Goal: Task Accomplishment & Management: Manage account settings

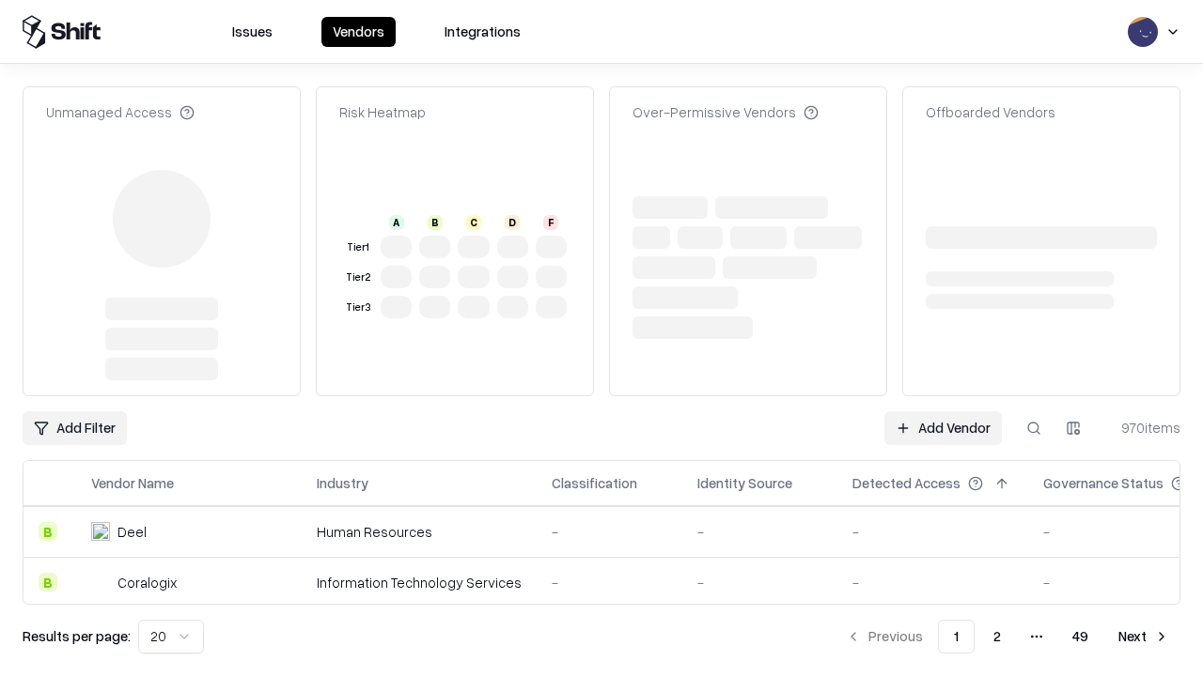
click at [942, 411] on link "Add Vendor" at bounding box center [942, 428] width 117 height 34
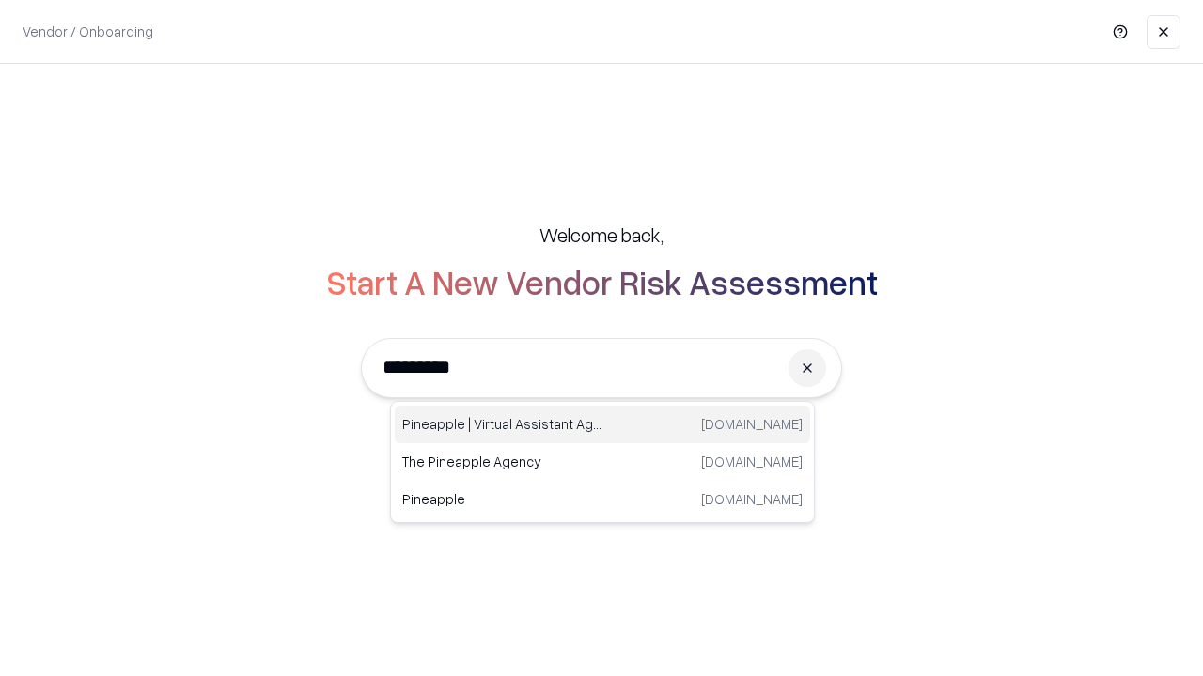
click at [602, 425] on div "Pineapple | Virtual Assistant Agency trypineapple.com" at bounding box center [602, 425] width 415 height 38
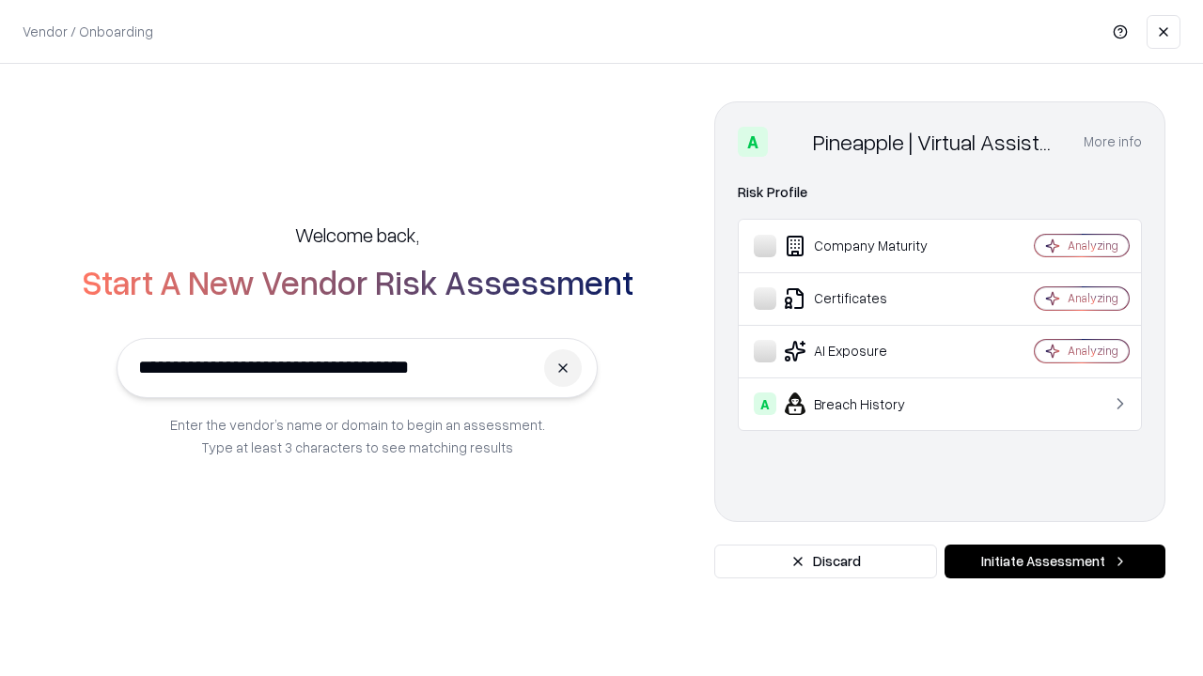
type input "**********"
click at [1054, 562] on button "Initiate Assessment" at bounding box center [1054, 562] width 221 height 34
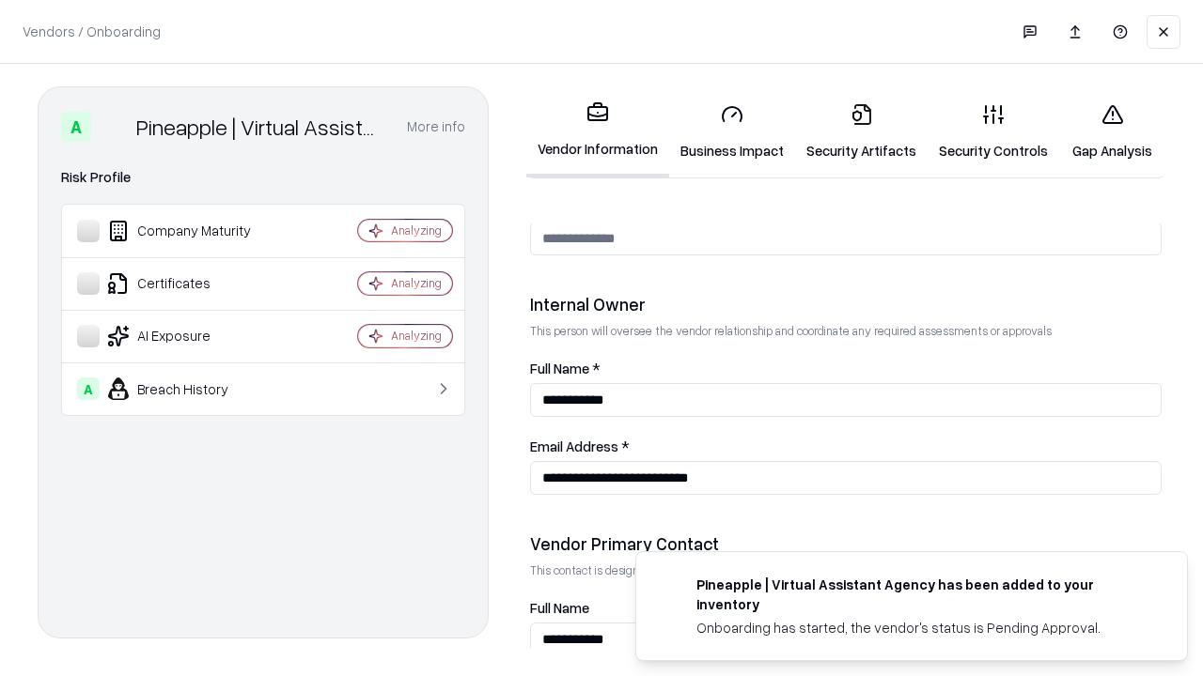
scroll to position [973, 0]
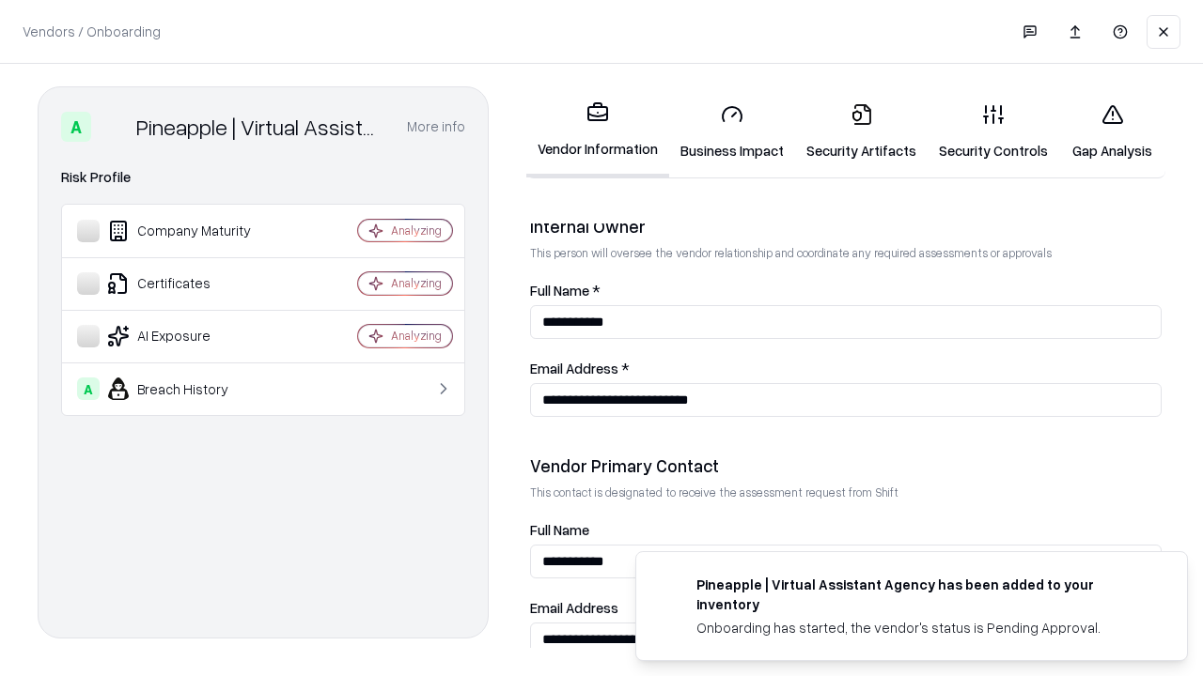
click at [732, 132] on link "Business Impact" at bounding box center [732, 131] width 126 height 87
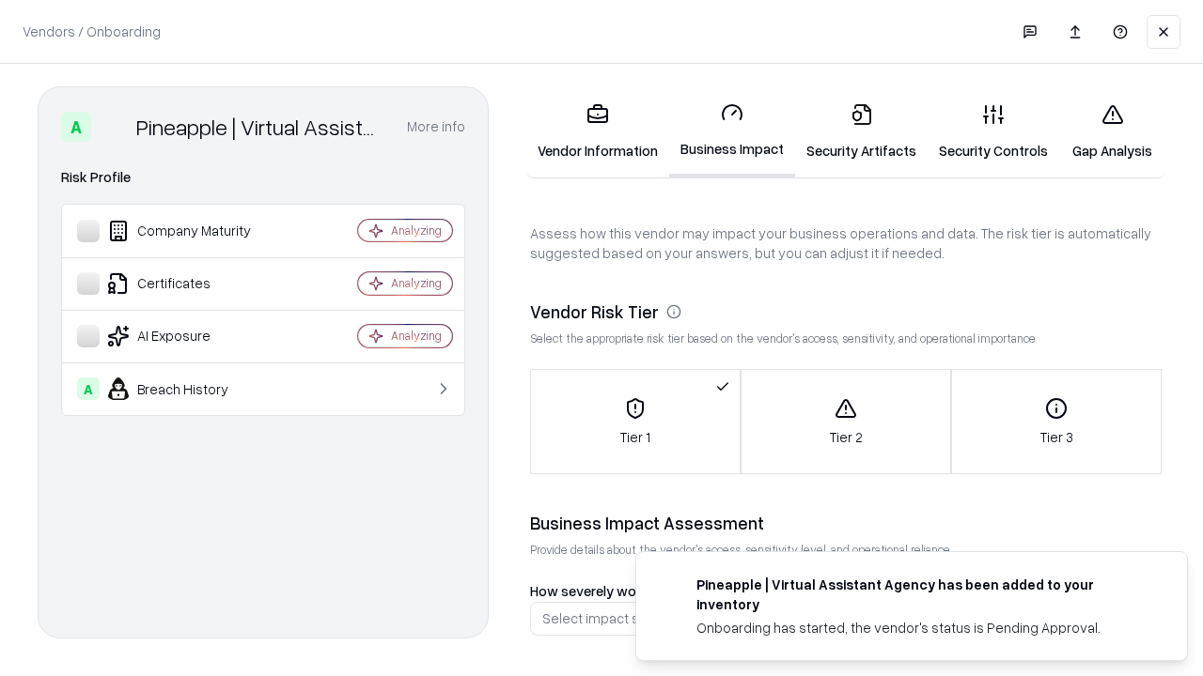
click at [861, 132] on link "Security Artifacts" at bounding box center [861, 131] width 132 height 87
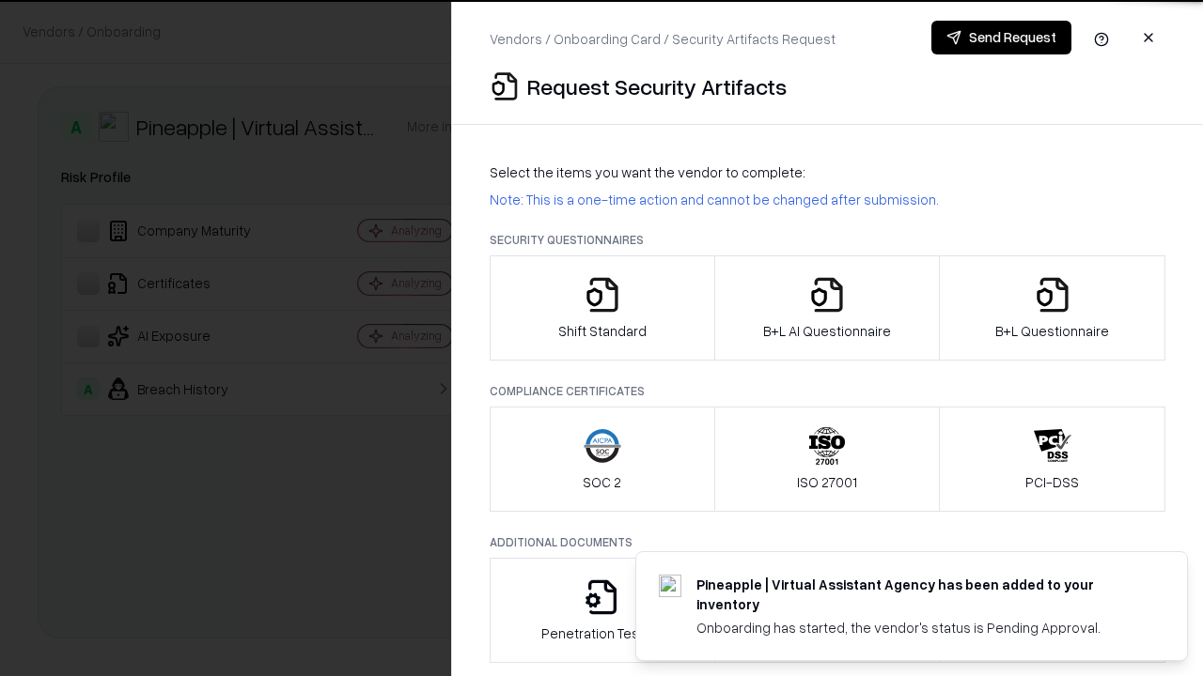
click at [601, 308] on icon "button" at bounding box center [602, 295] width 38 height 38
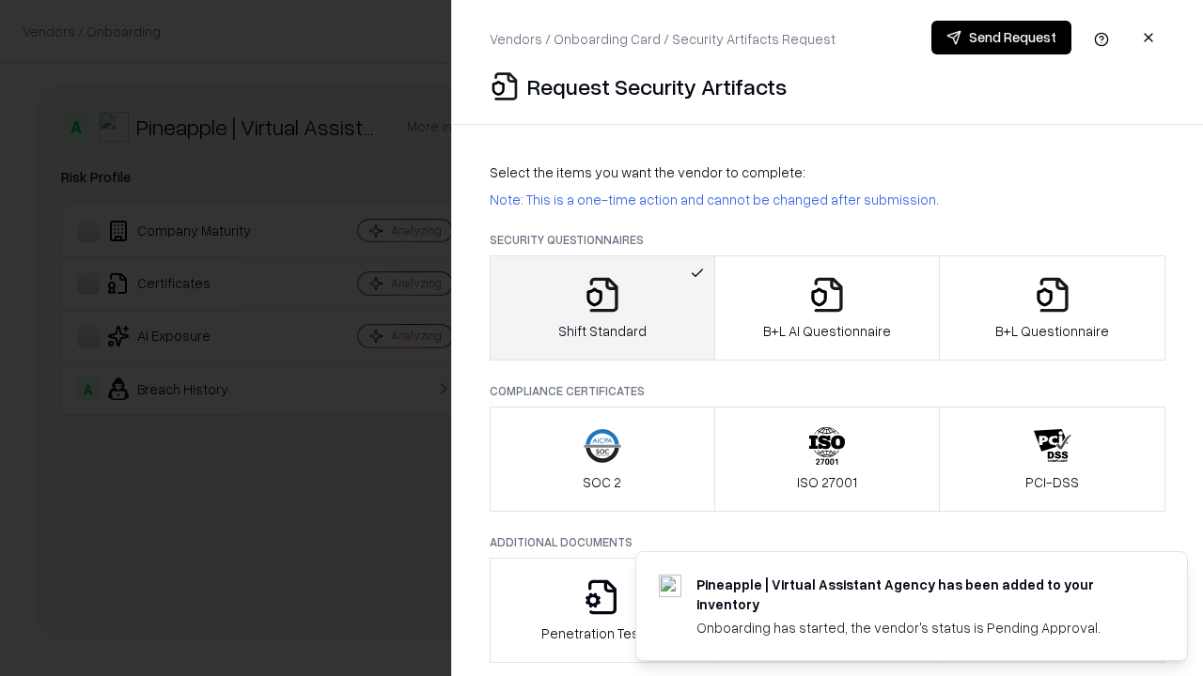
click at [1001, 38] on button "Send Request" at bounding box center [1001, 38] width 140 height 34
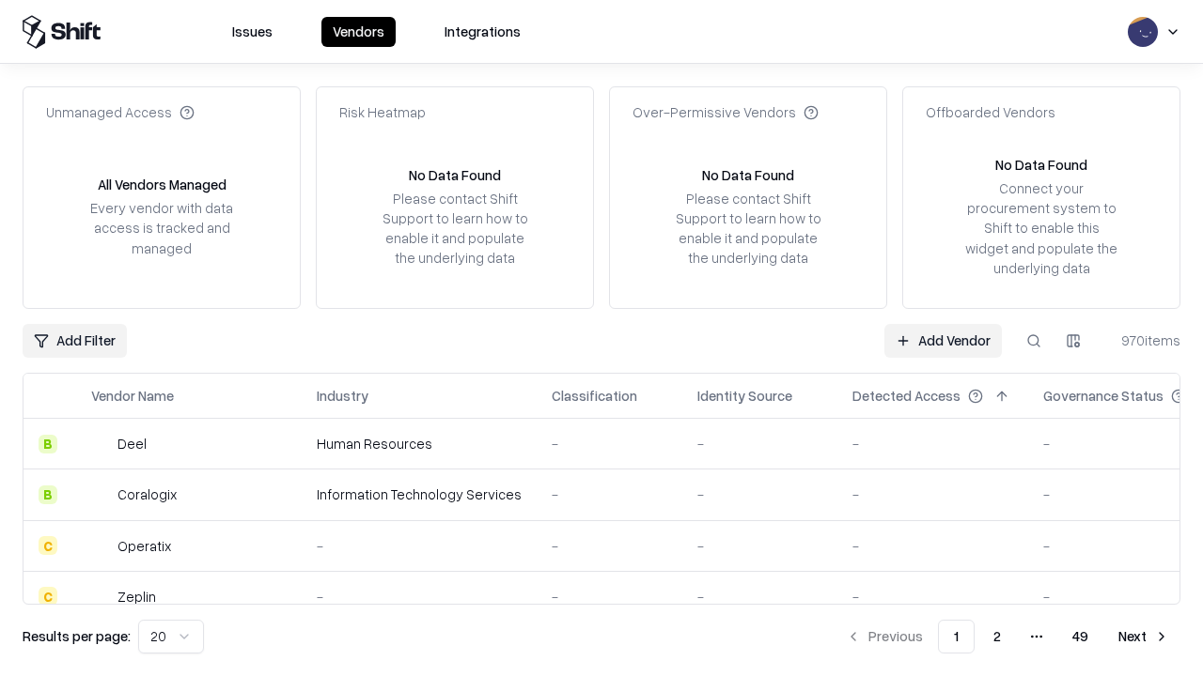
click at [1033, 340] on button at bounding box center [1034, 341] width 34 height 34
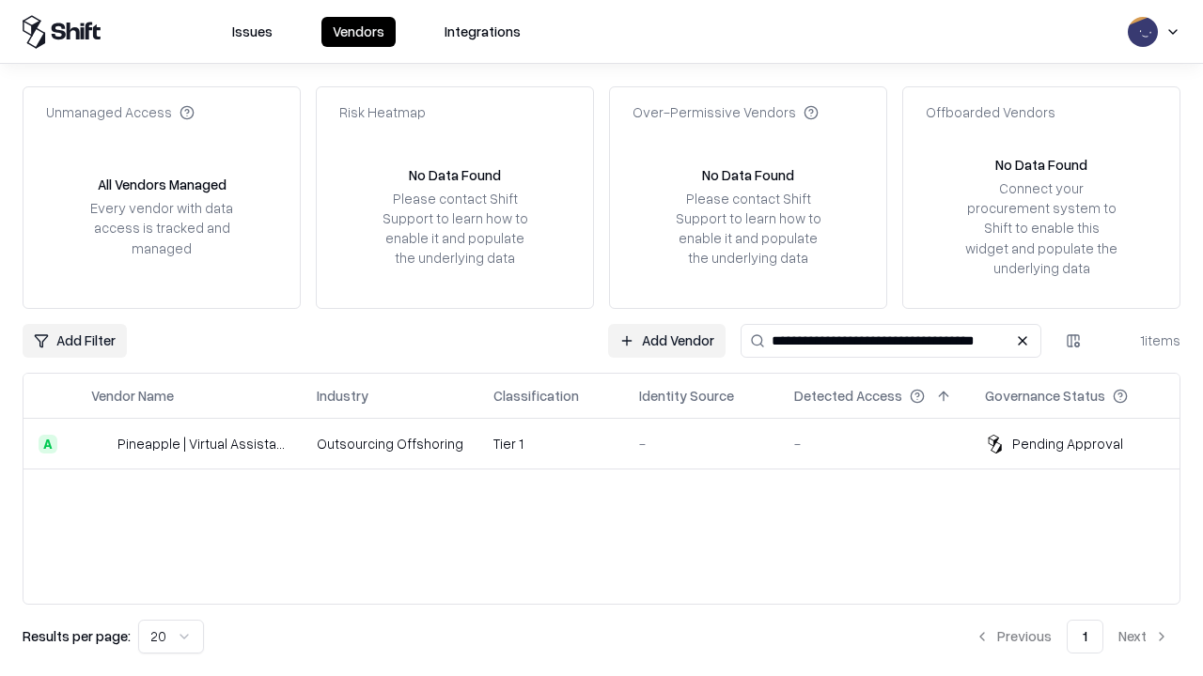
type input "**********"
click at [613, 443] on td "Tier 1" at bounding box center [551, 444] width 146 height 51
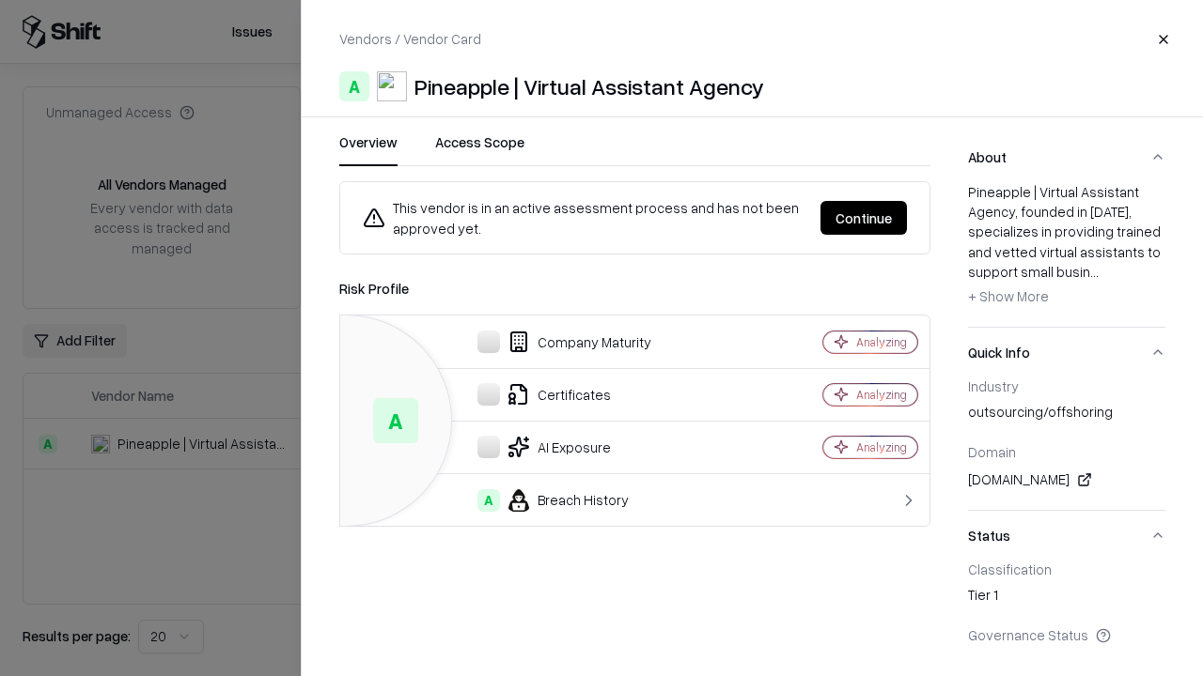
click at [863, 218] on button "Continue" at bounding box center [863, 218] width 86 height 34
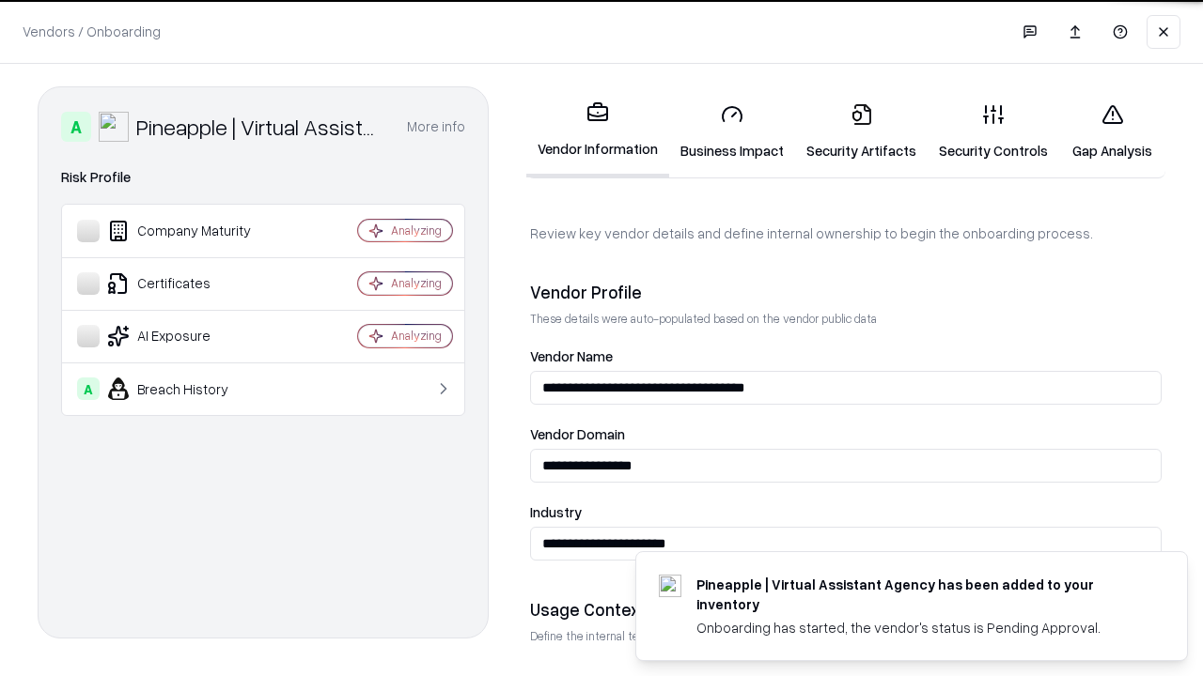
click at [861, 132] on link "Security Artifacts" at bounding box center [861, 131] width 132 height 87
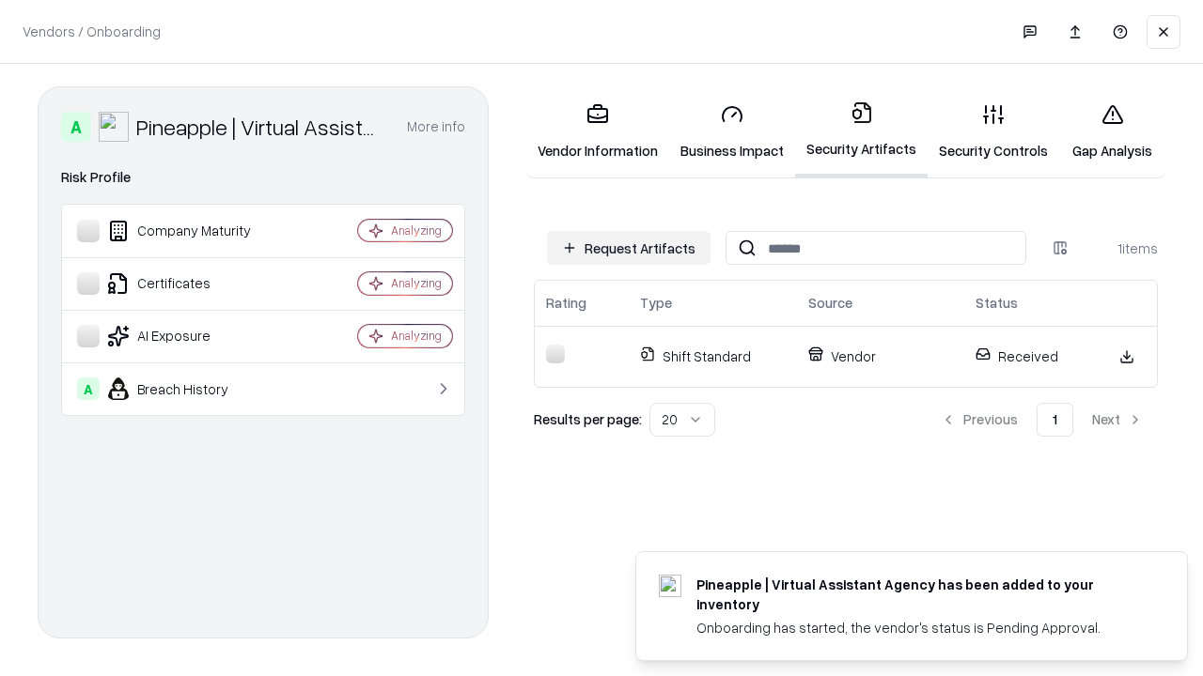
click at [993, 132] on link "Security Controls" at bounding box center [993, 131] width 132 height 87
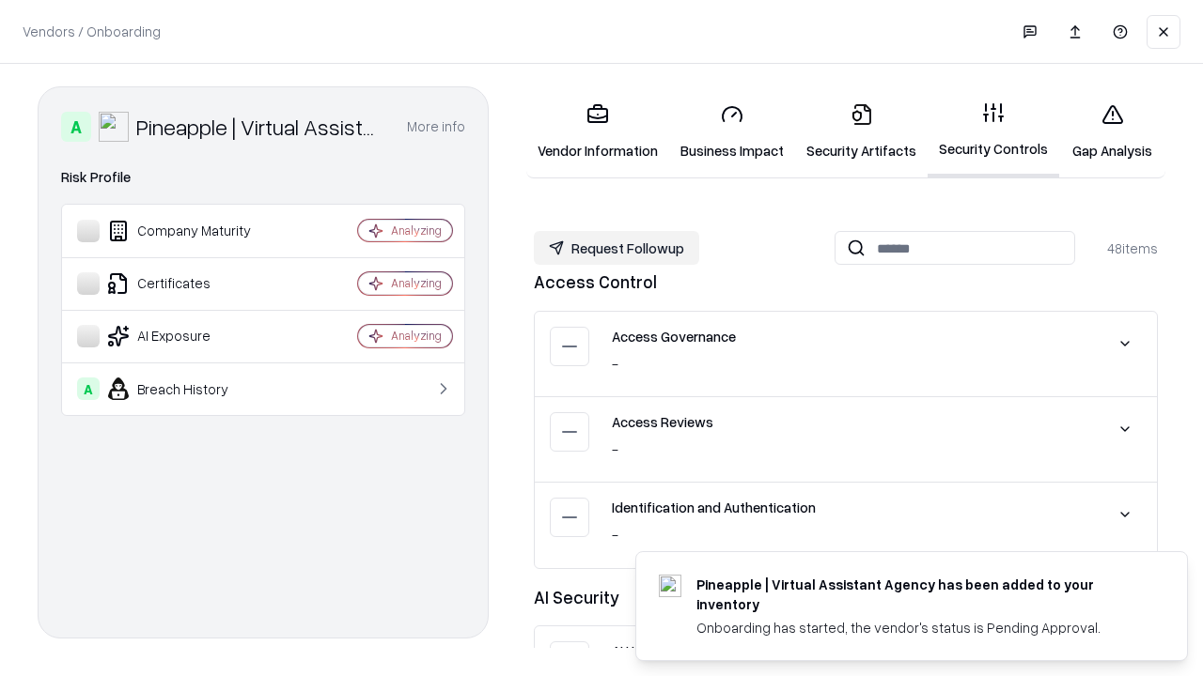
click at [616, 248] on button "Request Followup" at bounding box center [616, 248] width 165 height 34
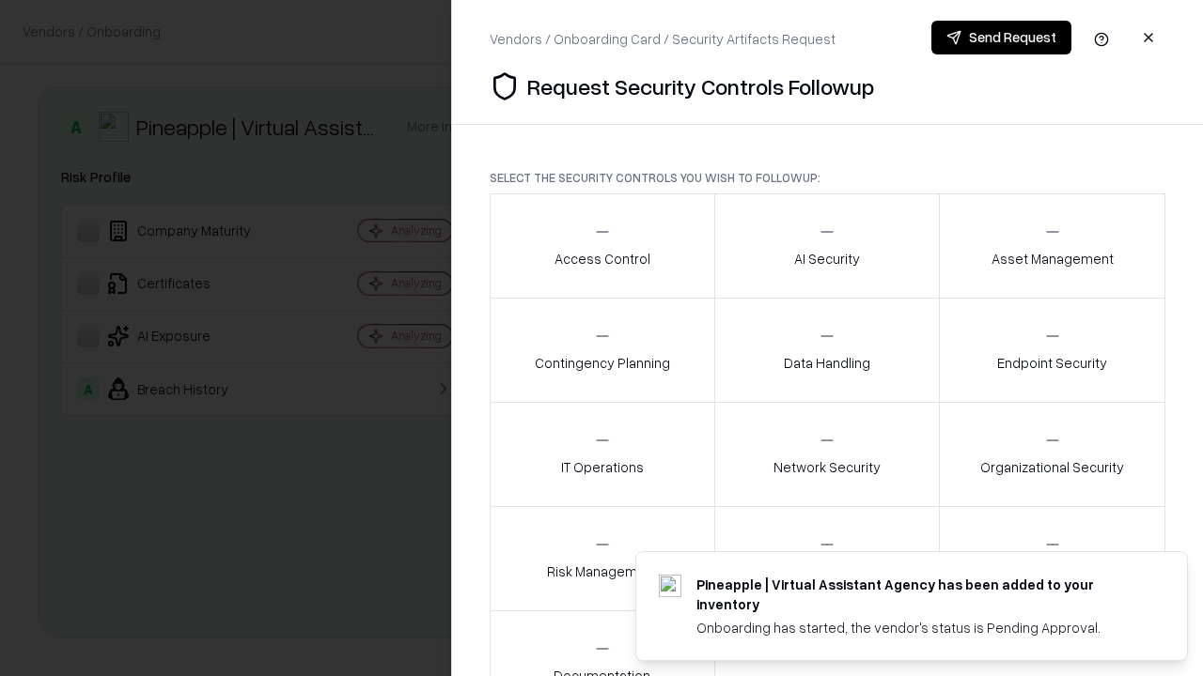
click at [601, 246] on div "Access Control" at bounding box center [602, 246] width 96 height 46
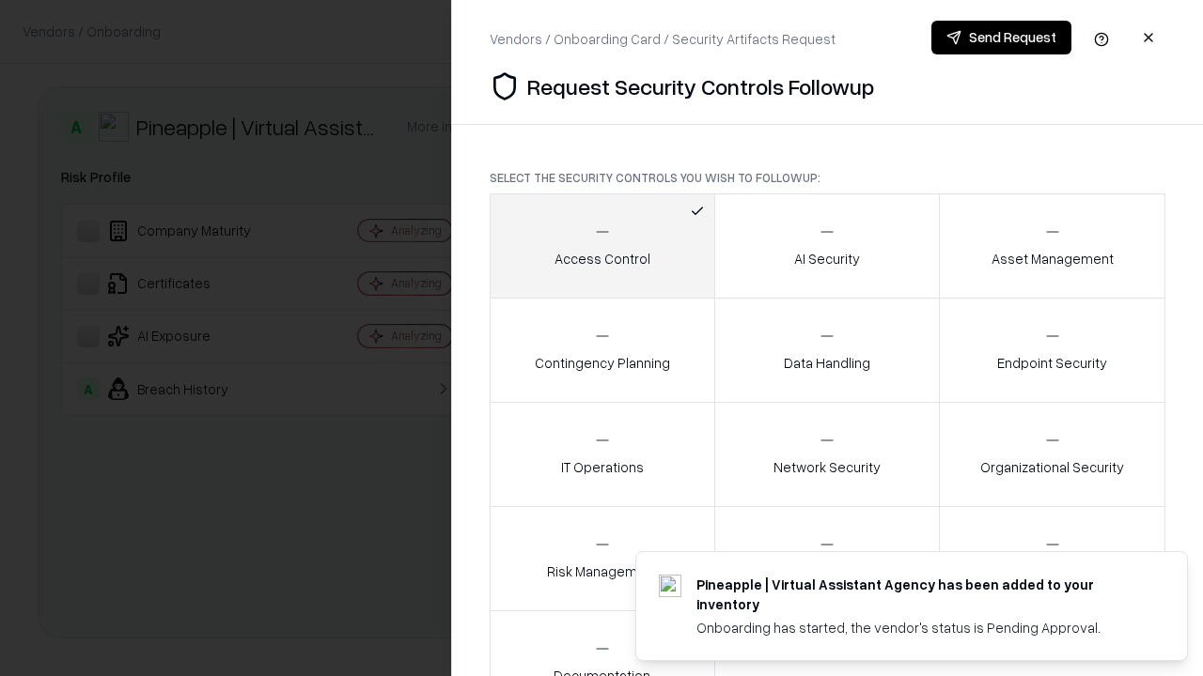
click at [1001, 38] on button "Send Request" at bounding box center [1001, 38] width 140 height 34
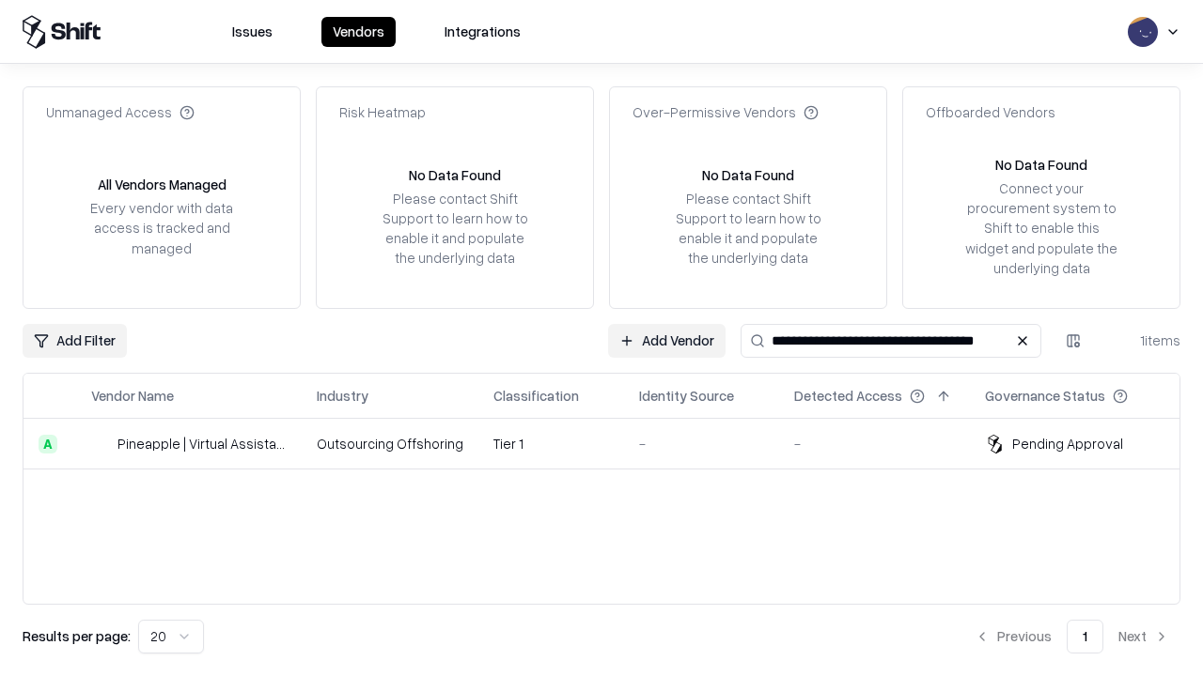
type input "**********"
click at [613, 443] on td "Tier 1" at bounding box center [551, 444] width 146 height 51
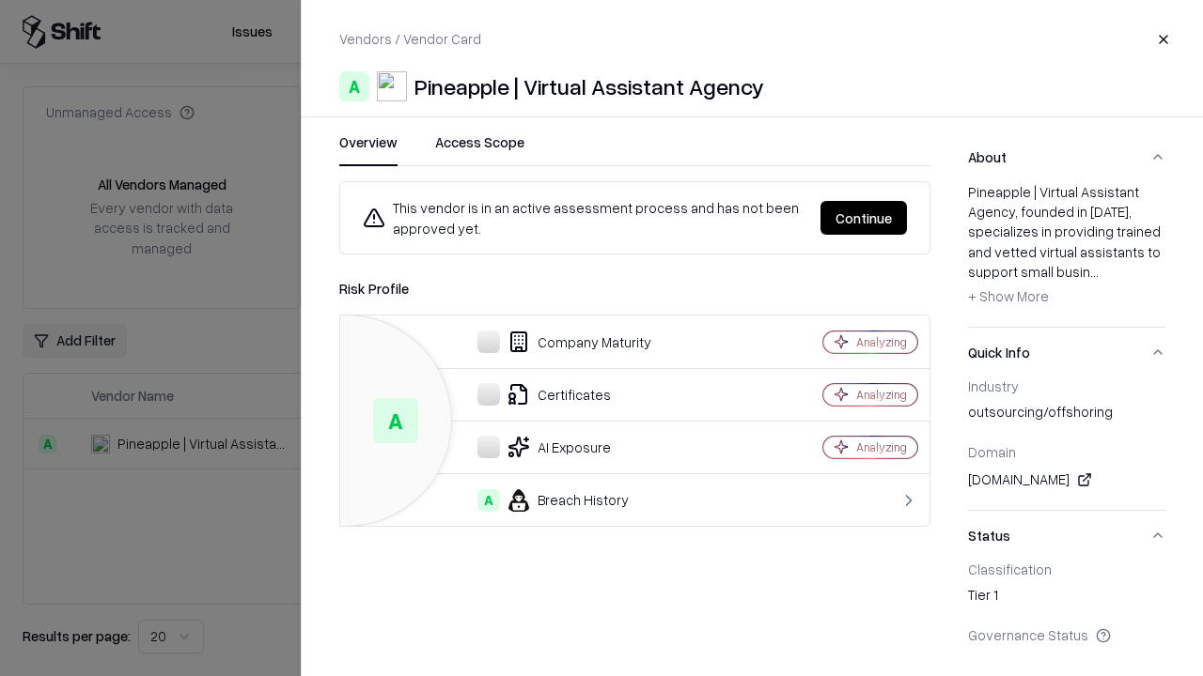
click at [863, 218] on button "Continue" at bounding box center [863, 218] width 86 height 34
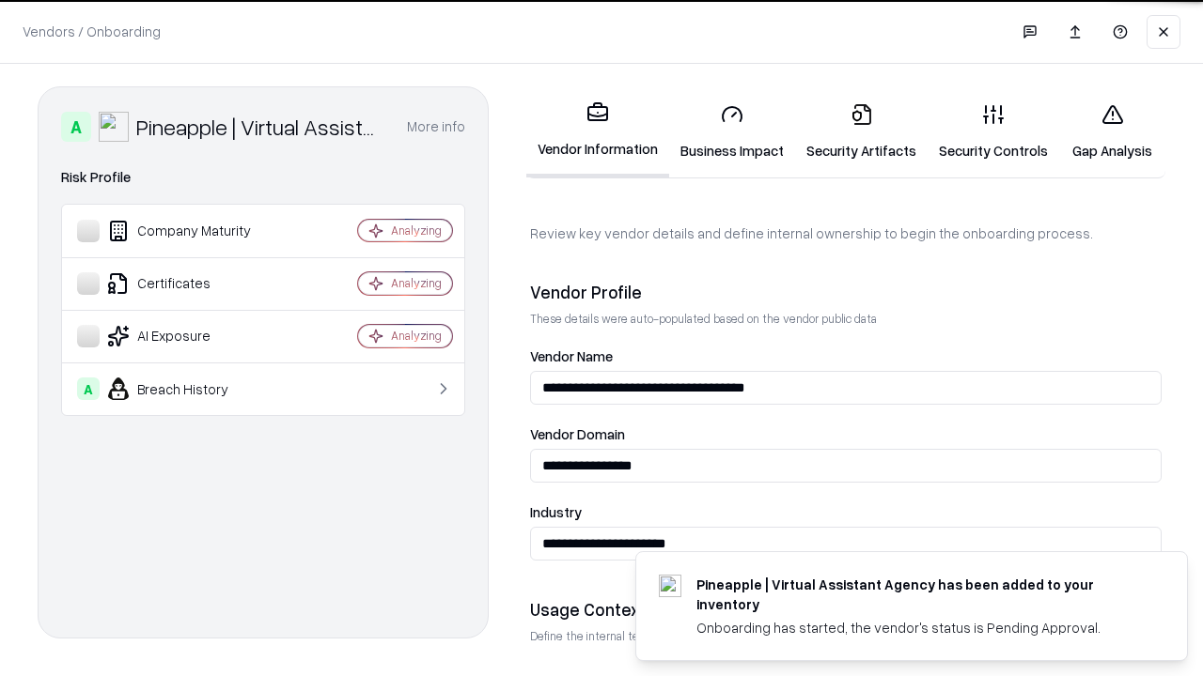
click at [1111, 132] on link "Gap Analysis" at bounding box center [1112, 131] width 106 height 87
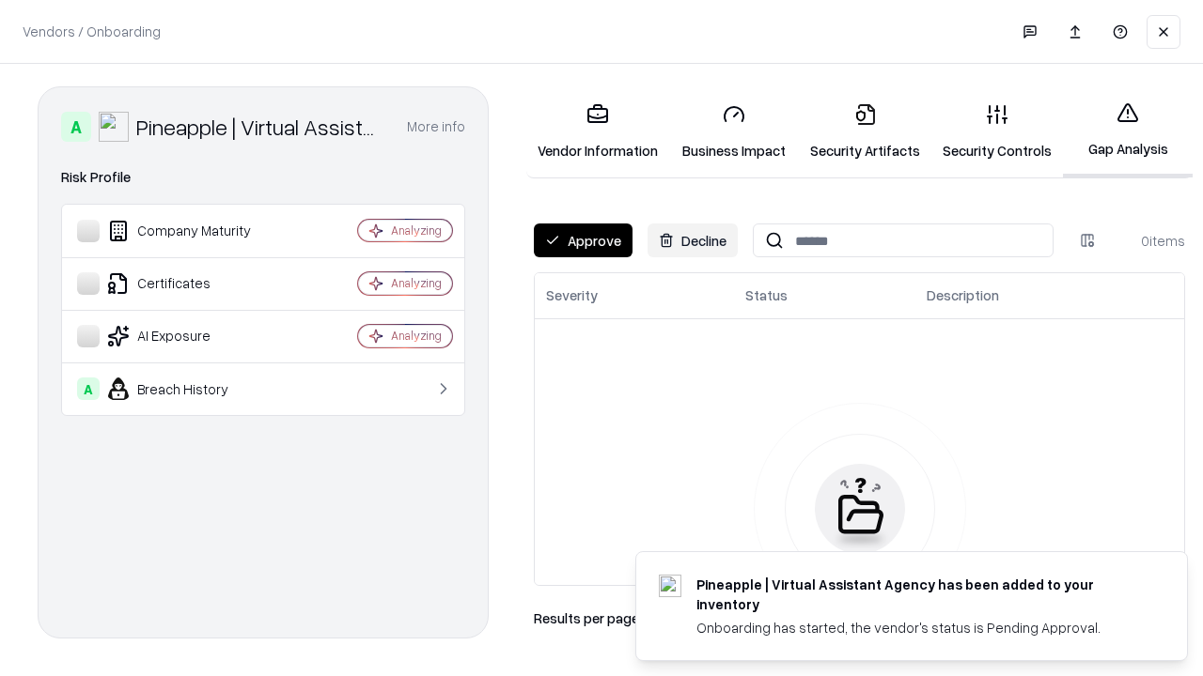
click at [582, 241] on button "Approve" at bounding box center [583, 241] width 99 height 34
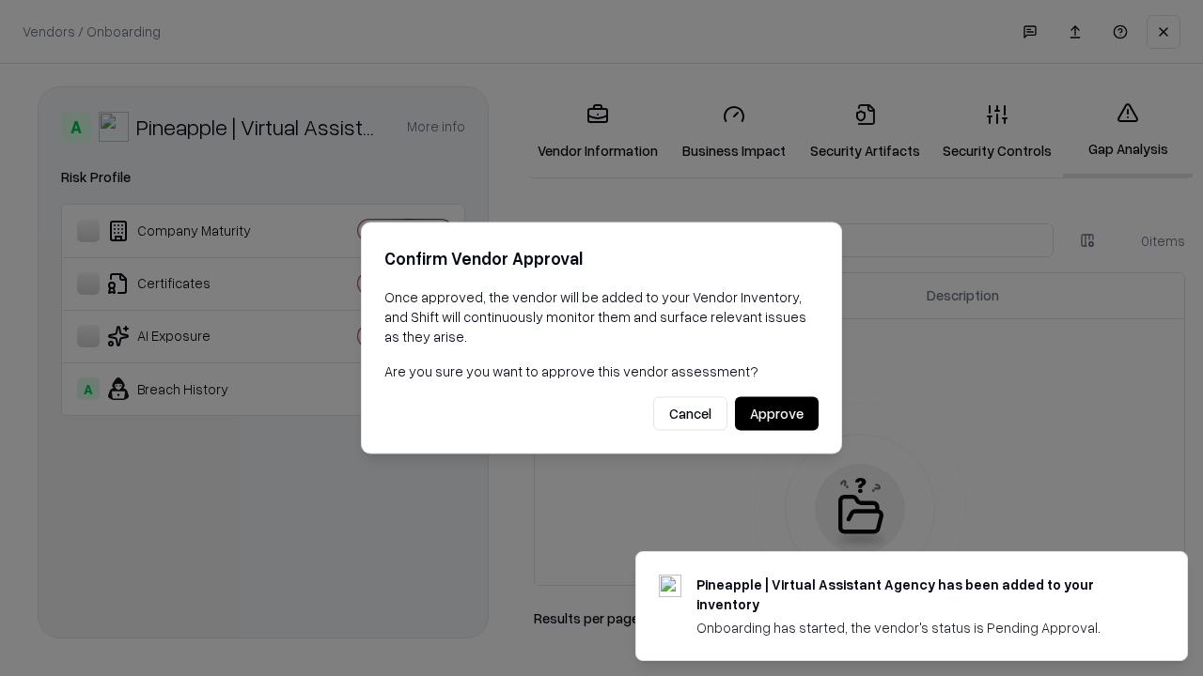
click at [776, 413] on button "Approve" at bounding box center [777, 414] width 84 height 34
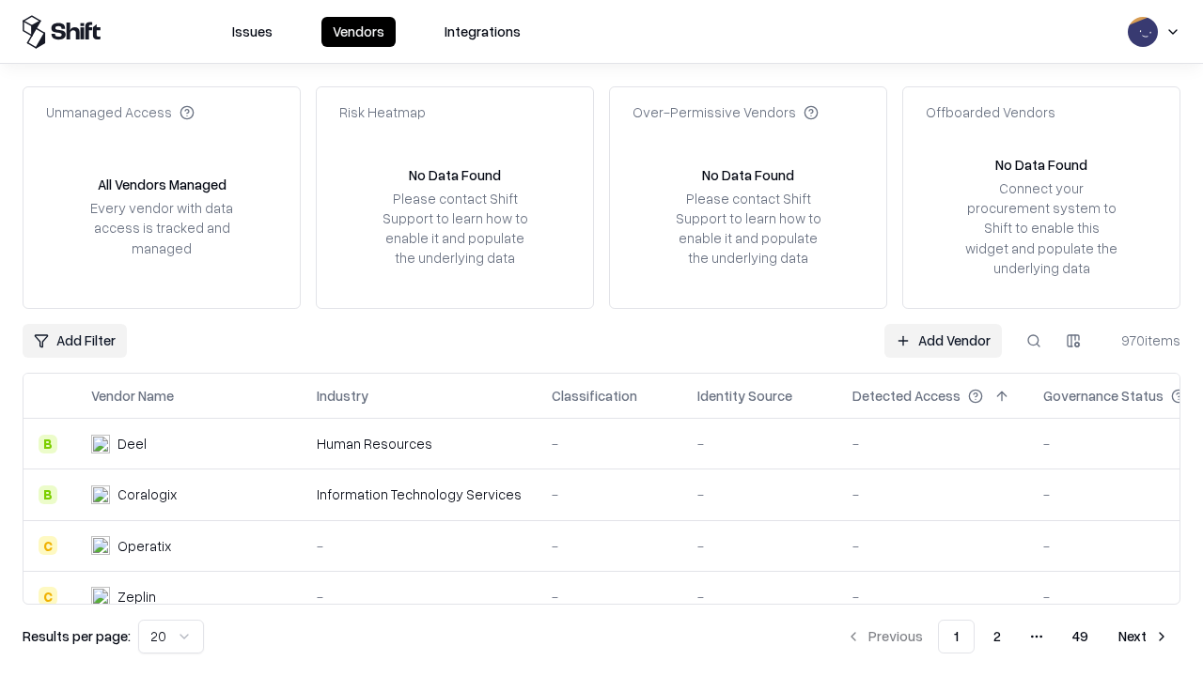
type input "**********"
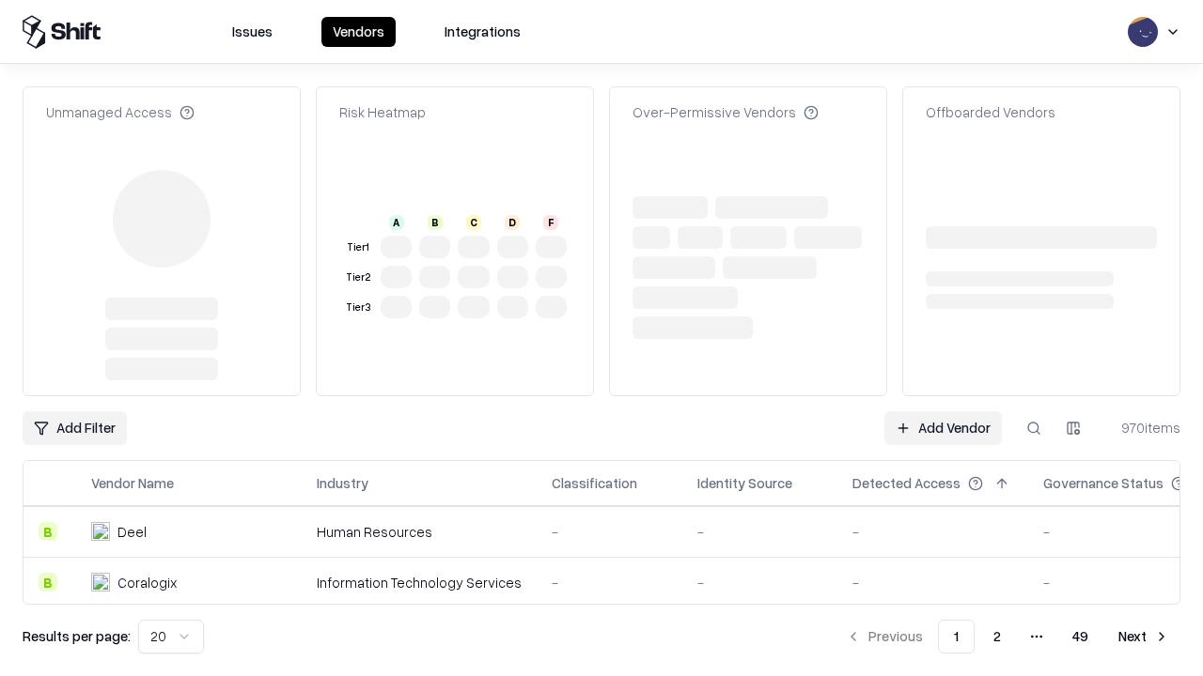
click at [942, 411] on link "Add Vendor" at bounding box center [942, 428] width 117 height 34
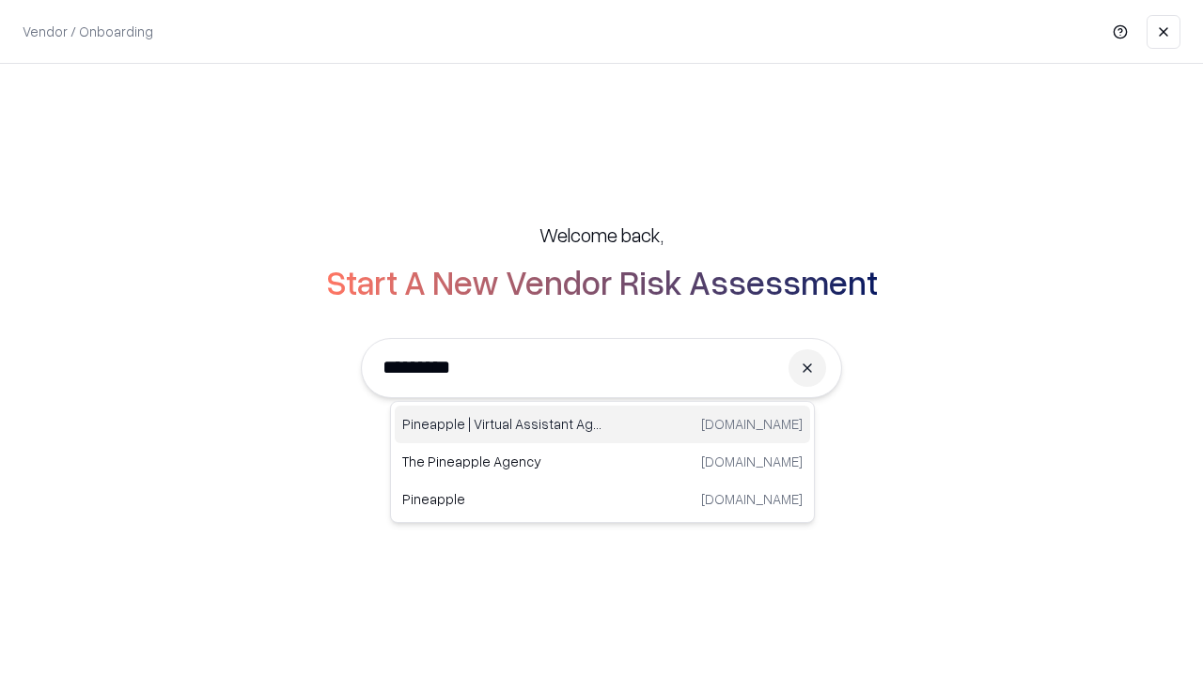
click at [602, 425] on div "Pineapple | Virtual Assistant Agency [DOMAIN_NAME]" at bounding box center [602, 425] width 415 height 38
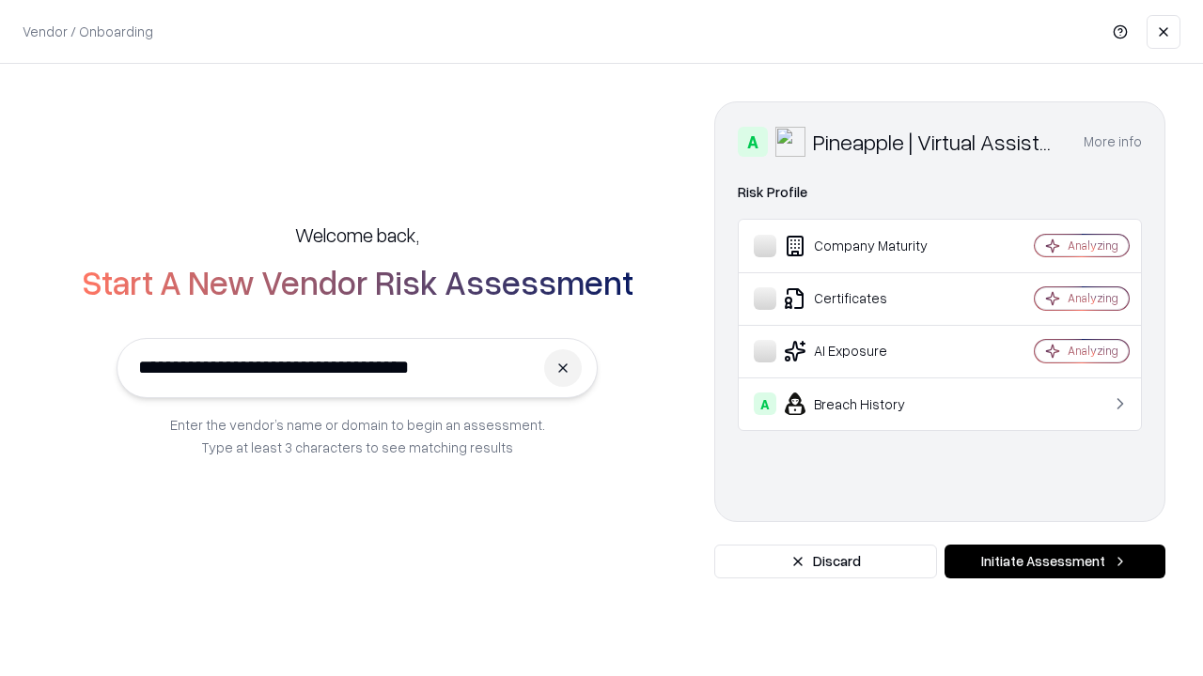
type input "**********"
click at [1054, 562] on button "Initiate Assessment" at bounding box center [1054, 562] width 221 height 34
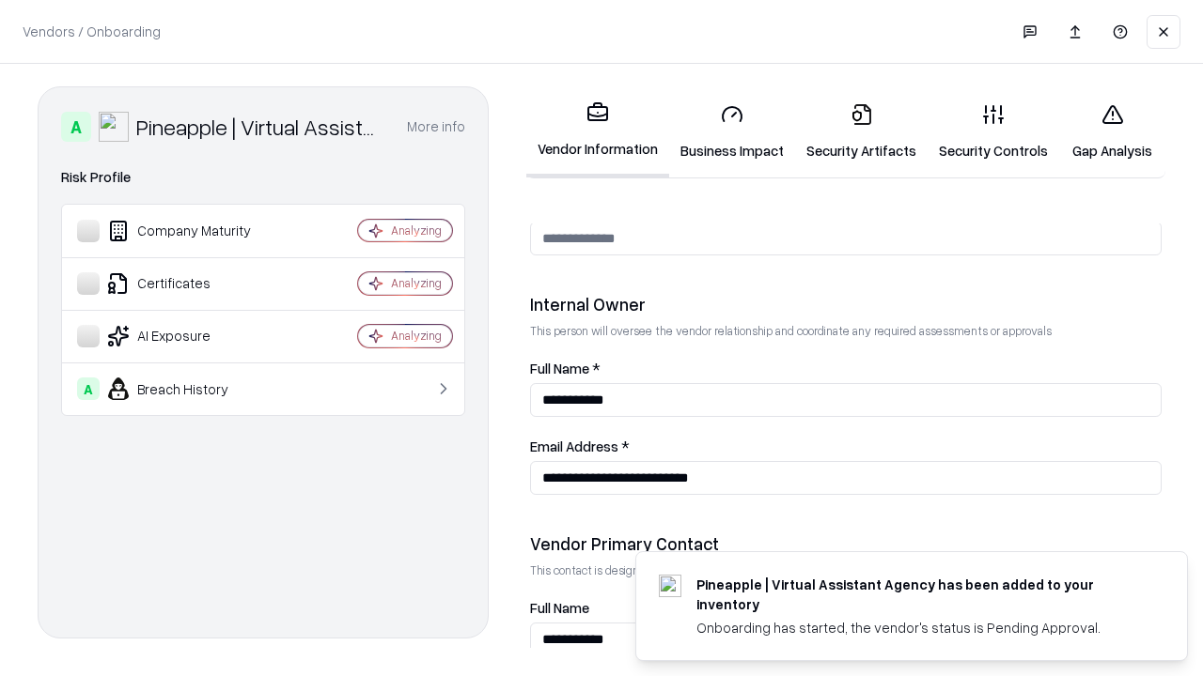
scroll to position [973, 0]
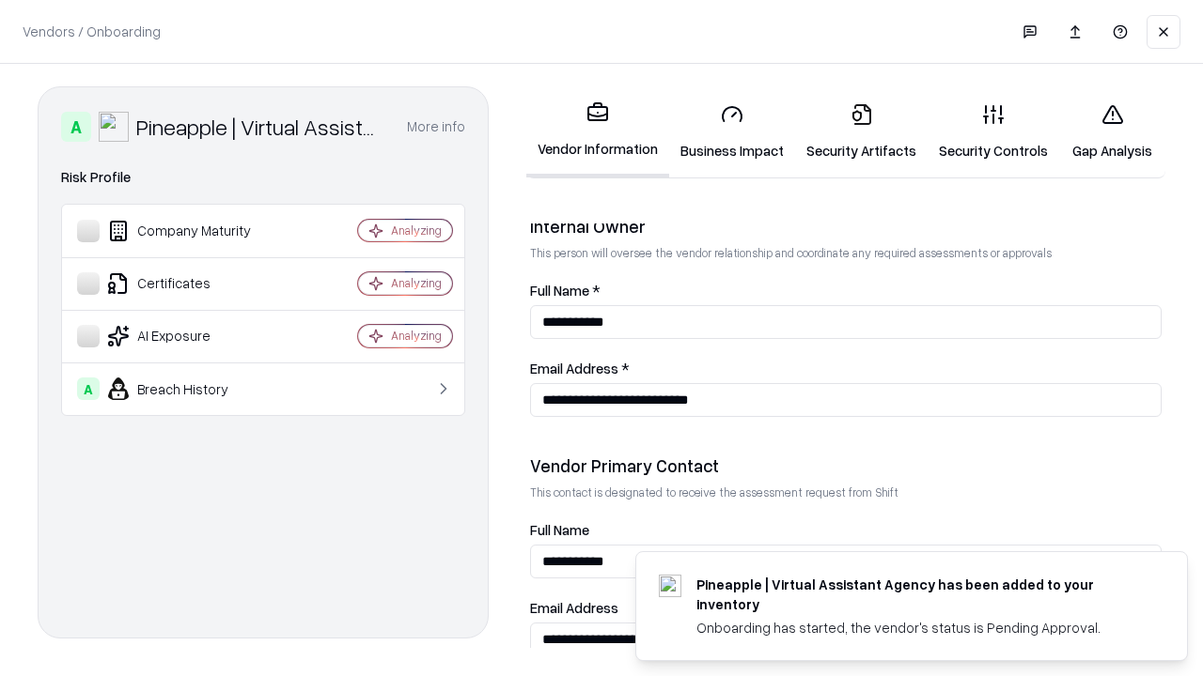
click at [1111, 132] on link "Gap Analysis" at bounding box center [1112, 131] width 106 height 87
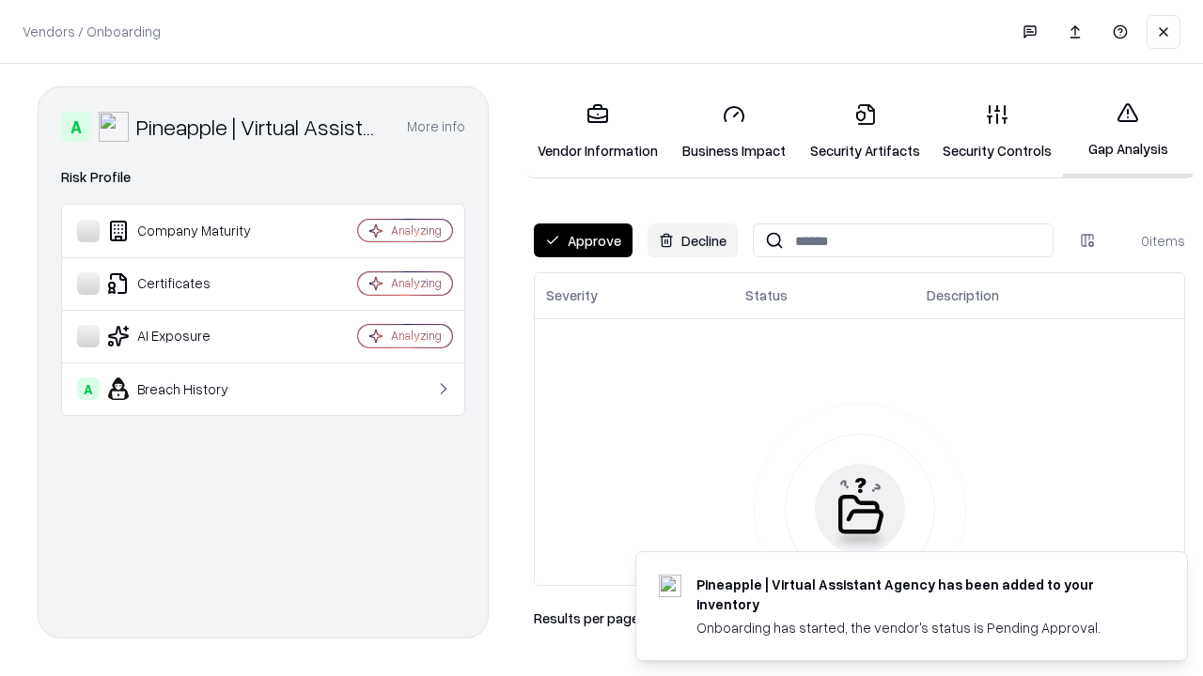
click at [582, 241] on button "Approve" at bounding box center [583, 241] width 99 height 34
